Goal: Find specific page/section: Find specific page/section

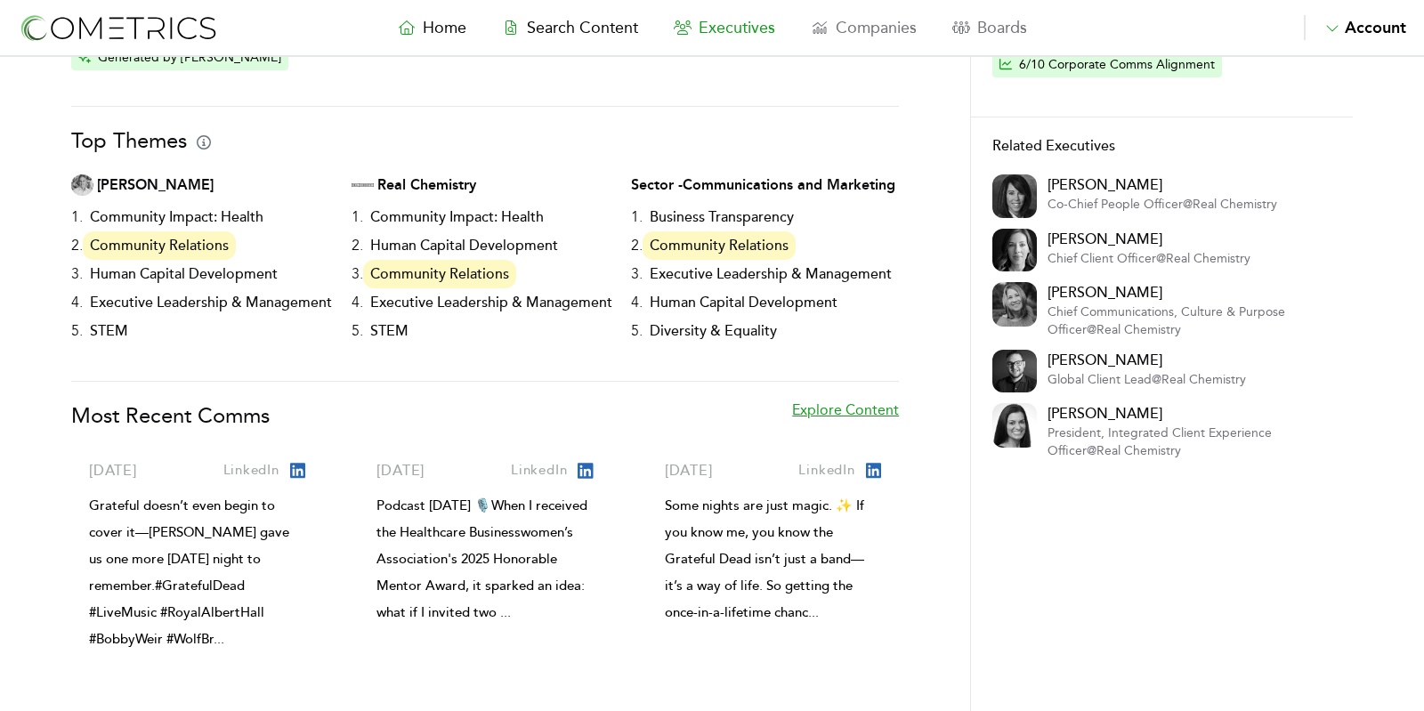
scroll to position [287, 0]
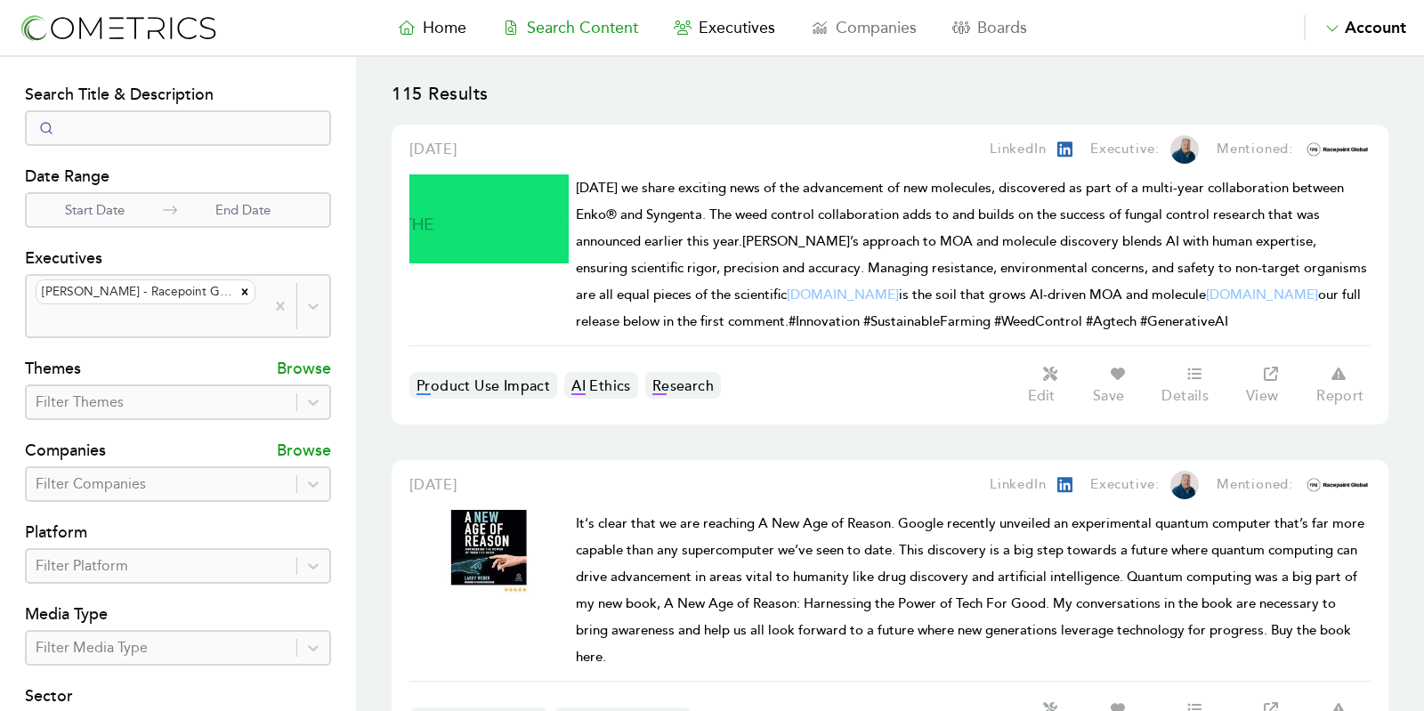
select select "50"
click at [467, 14] on nav "Home Search Content Executives Companies Boards Saved Alerts Nominate Account A…" at bounding box center [712, 28] width 1424 height 57
click at [467, 15] on link "Home" at bounding box center [432, 27] width 104 height 25
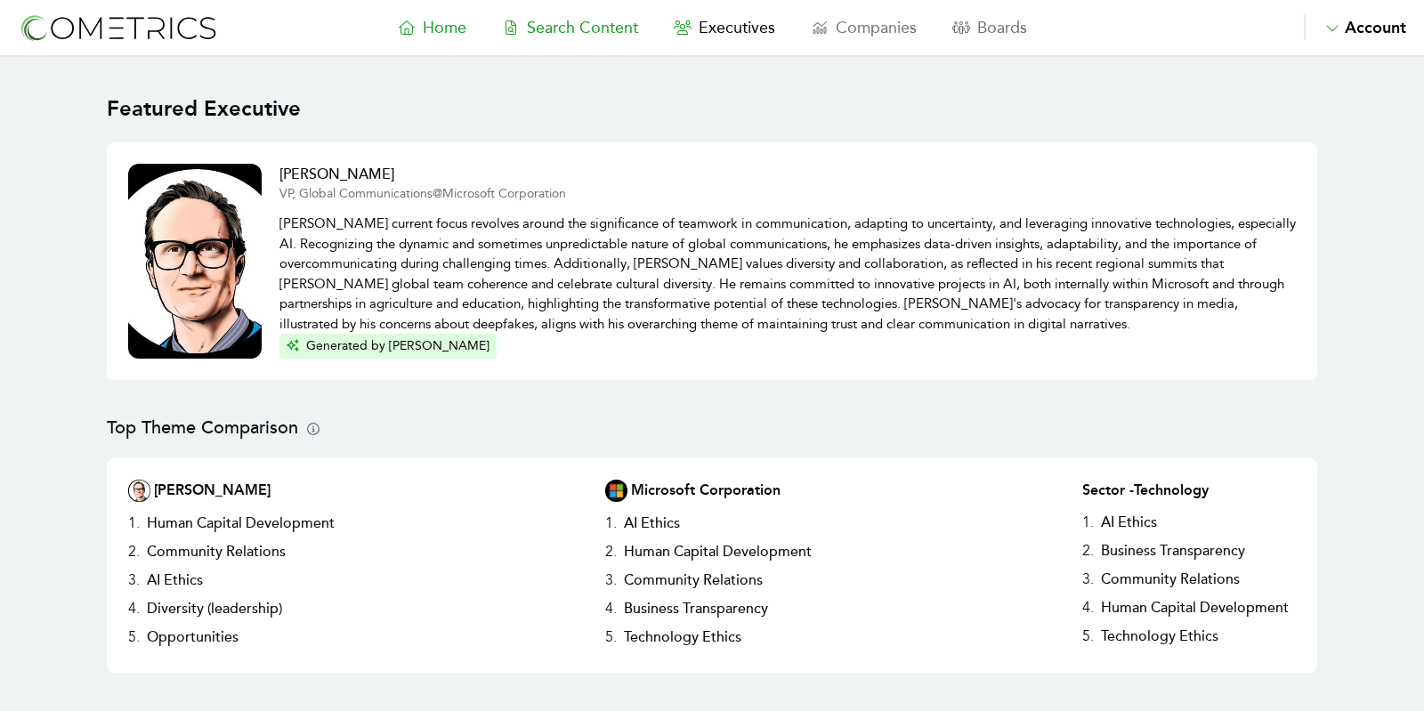
click at [583, 29] on span "Search Content" at bounding box center [582, 28] width 111 height 20
select select "50"
